Goal: Contribute content: Add original content to the website for others to see

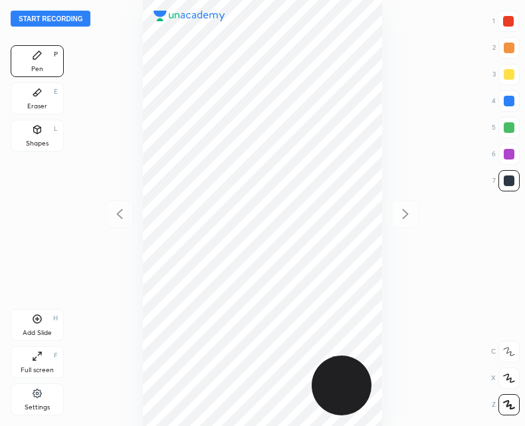
scroll to position [426, 312]
click at [41, 14] on button "Start recording" at bounding box center [51, 19] width 80 height 16
click at [34, 130] on icon at bounding box center [37, 130] width 7 height 8
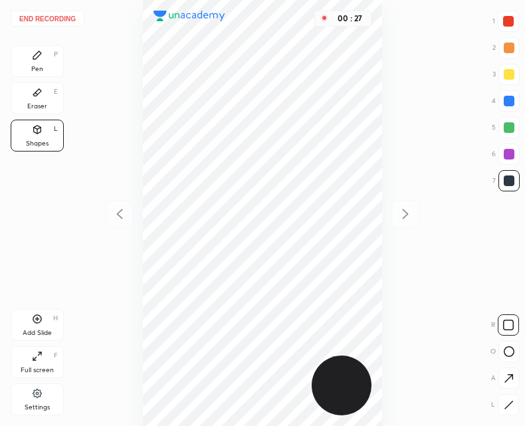
click at [500, 351] on div at bounding box center [509, 351] width 21 height 21
click at [41, 60] on icon at bounding box center [37, 55] width 11 height 11
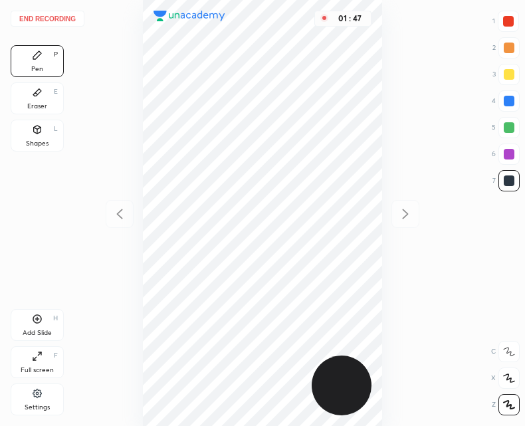
click at [39, 326] on div "Add Slide H" at bounding box center [37, 325] width 53 height 32
click at [33, 103] on div "Eraser" at bounding box center [37, 106] width 20 height 7
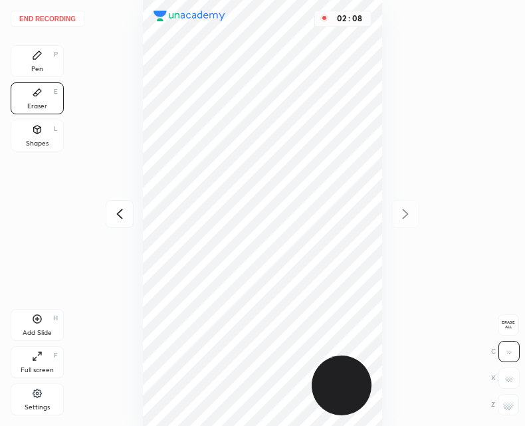
click at [26, 46] on div "Pen P" at bounding box center [37, 61] width 53 height 32
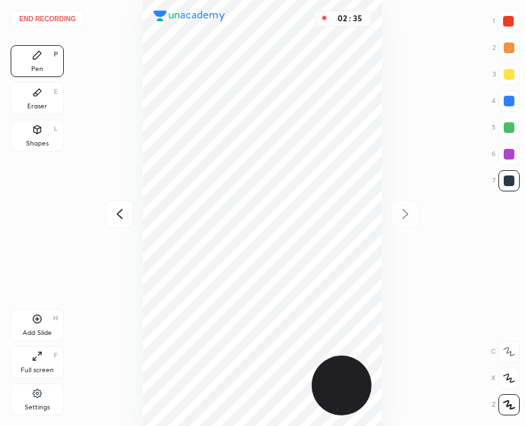
click at [41, 322] on icon at bounding box center [37, 319] width 9 height 9
click at [115, 223] on div at bounding box center [120, 214] width 28 height 28
click at [115, 217] on icon at bounding box center [120, 214] width 16 height 16
click at [116, 218] on div "02 : 48" at bounding box center [262, 213] width 312 height 426
click at [403, 211] on icon at bounding box center [405, 214] width 16 height 16
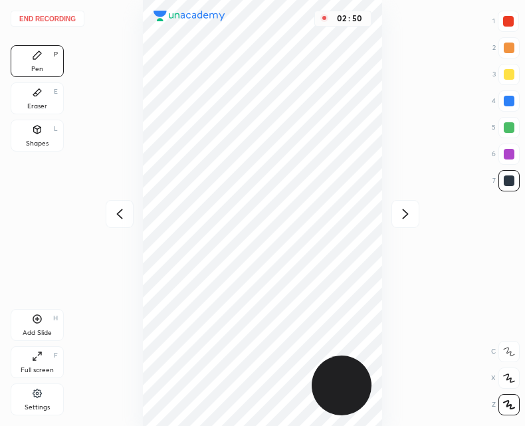
click at [403, 210] on icon at bounding box center [405, 214] width 16 height 16
click at [404, 213] on div "02 : 50" at bounding box center [262, 213] width 312 height 426
click at [33, 321] on icon at bounding box center [37, 319] width 9 height 9
click at [116, 215] on icon at bounding box center [120, 214] width 16 height 16
click at [119, 210] on icon at bounding box center [120, 214] width 16 height 16
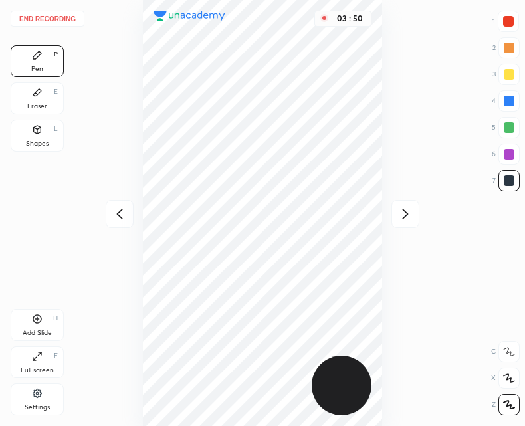
click at [410, 203] on div at bounding box center [406, 214] width 28 height 28
click at [401, 209] on icon at bounding box center [405, 214] width 16 height 16
click at [106, 221] on div at bounding box center [120, 214] width 28 height 28
click at [400, 217] on icon at bounding box center [405, 214] width 16 height 16
click at [123, 223] on div at bounding box center [120, 214] width 28 height 28
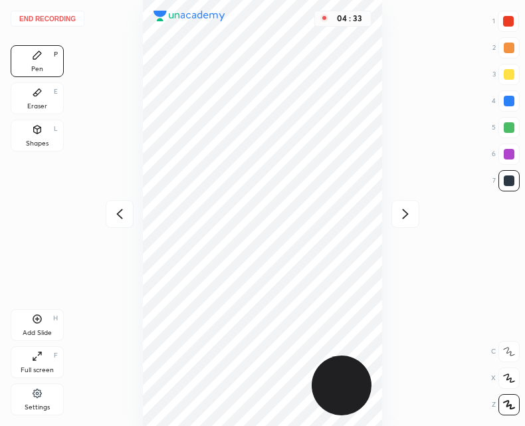
click at [31, 323] on div "Add Slide H" at bounding box center [37, 325] width 53 height 32
click at [118, 215] on icon at bounding box center [120, 214] width 16 height 16
click at [399, 215] on icon at bounding box center [405, 214] width 16 height 16
click at [407, 217] on icon at bounding box center [405, 214] width 16 height 16
click at [115, 217] on icon at bounding box center [120, 214] width 16 height 16
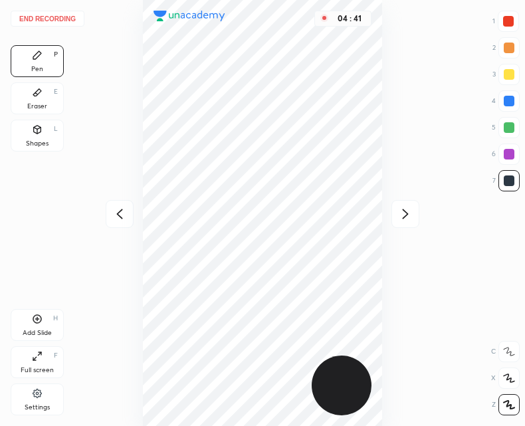
click at [122, 215] on icon at bounding box center [120, 214] width 16 height 16
click at [399, 215] on icon at bounding box center [405, 214] width 16 height 16
click at [116, 210] on icon at bounding box center [120, 214] width 16 height 16
click at [113, 210] on icon at bounding box center [120, 214] width 16 height 16
click at [108, 206] on div at bounding box center [120, 214] width 28 height 28
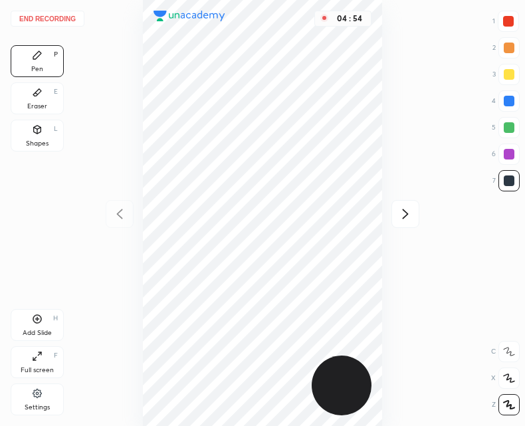
click at [108, 207] on div "04 : 54" at bounding box center [262, 213] width 312 height 426
click at [125, 216] on div "04 : 55" at bounding box center [262, 213] width 312 height 426
click at [49, 16] on button "End recording" at bounding box center [48, 19] width 74 height 16
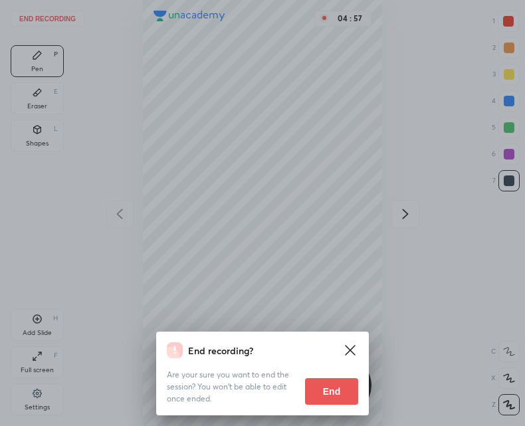
click at [335, 394] on button "End" at bounding box center [331, 391] width 53 height 27
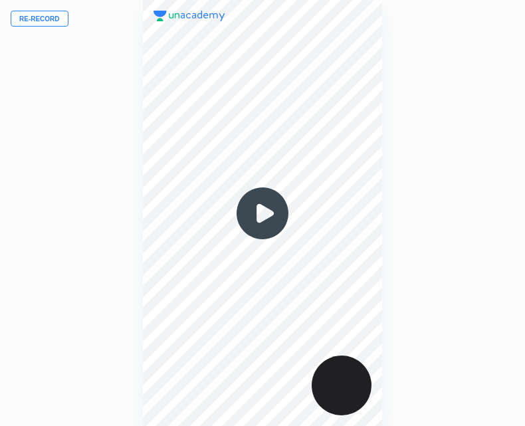
click at [258, 217] on img at bounding box center [263, 213] width 64 height 64
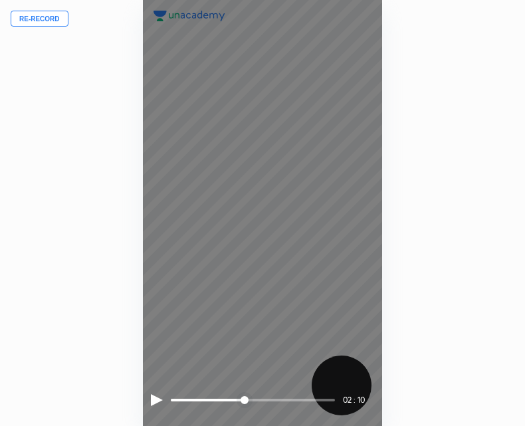
click at [152, 402] on div at bounding box center [157, 400] width 12 height 12
click at [151, 401] on div at bounding box center [155, 400] width 9 height 12
click at [153, 401] on div at bounding box center [157, 400] width 12 height 12
click at [154, 403] on div at bounding box center [155, 400] width 9 height 12
